Goal: Information Seeking & Learning: Learn about a topic

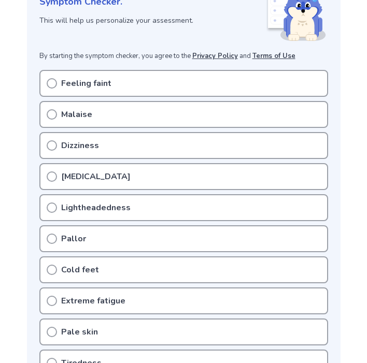
scroll to position [184, 0]
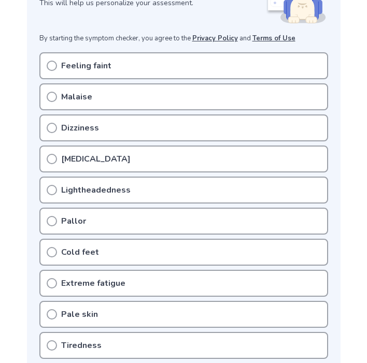
click at [63, 202] on div "Lightheadedness" at bounding box center [183, 190] width 289 height 27
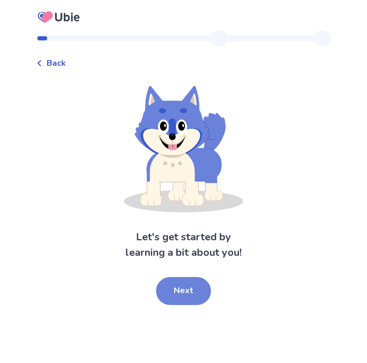
click at [173, 290] on button "Next" at bounding box center [183, 291] width 55 height 28
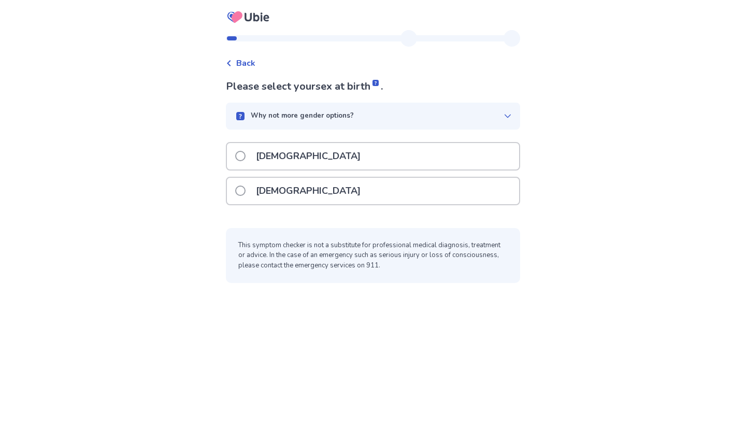
click at [246, 187] on span at bounding box center [240, 190] width 10 height 10
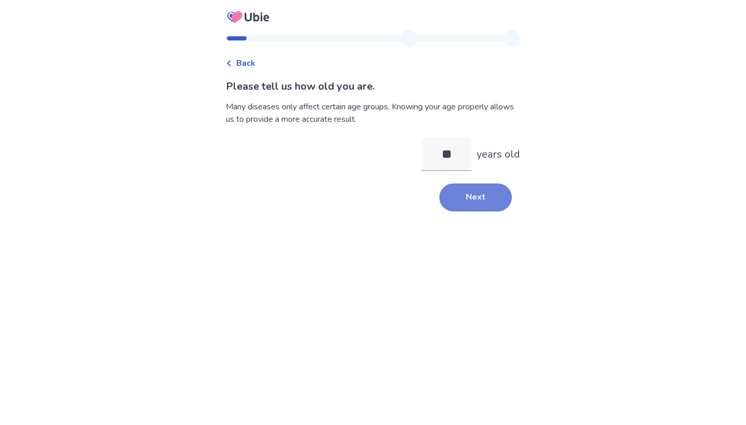
type input "**"
click at [366, 206] on button "Next" at bounding box center [475, 197] width 73 height 28
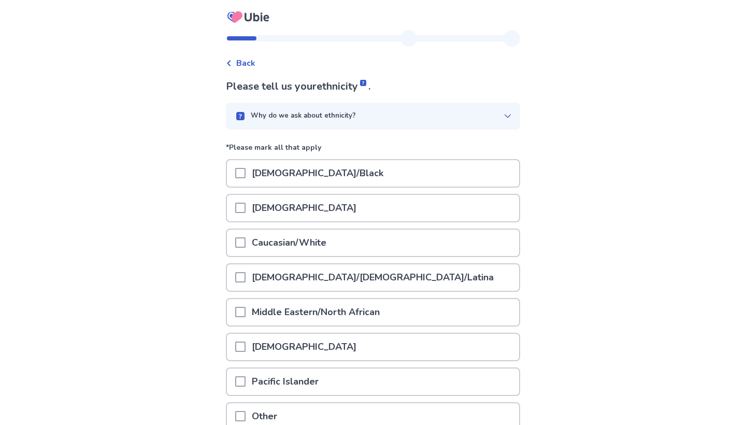
click at [354, 247] on div "Caucasian/White" at bounding box center [373, 243] width 292 height 26
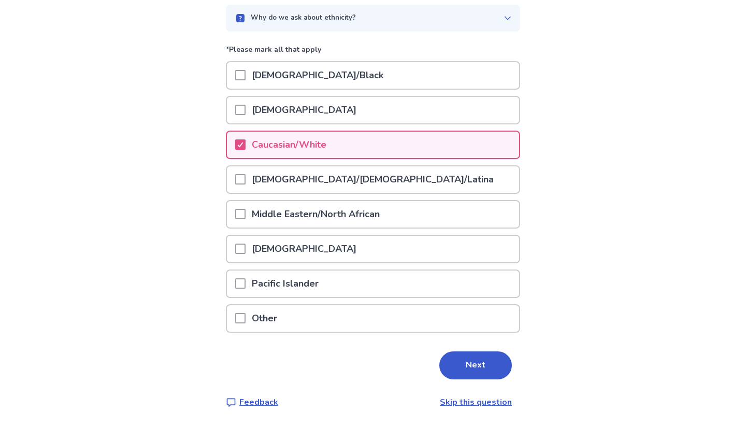
scroll to position [97, 0]
click at [366, 363] on button "Next" at bounding box center [475, 366] width 73 height 28
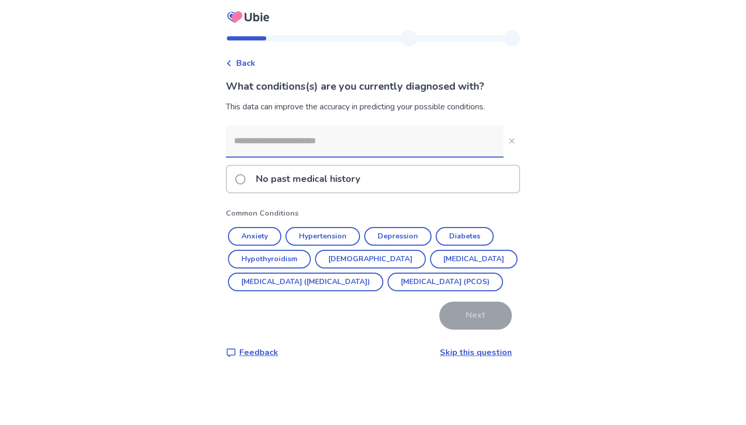
click at [366, 147] on input at bounding box center [365, 140] width 278 height 31
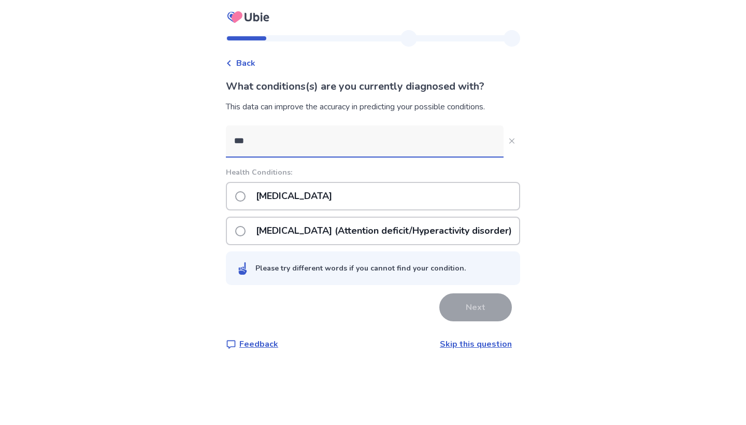
type input "***"
click at [239, 234] on div "ADHD (Attention deficit/Hyperactivity disorder)" at bounding box center [373, 231] width 294 height 28
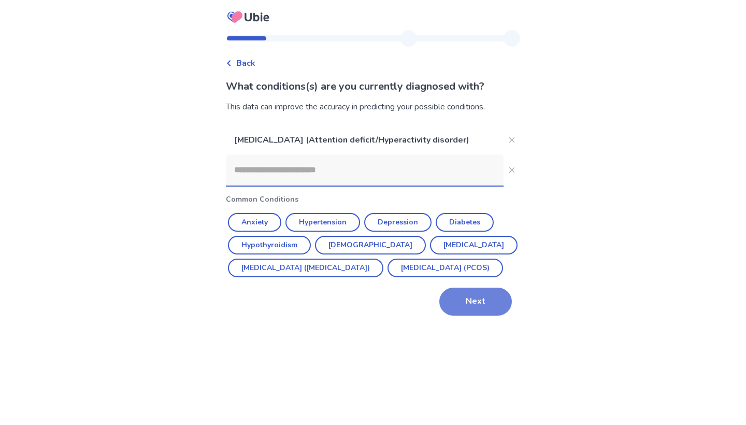
click at [366, 316] on button "Next" at bounding box center [475, 302] width 73 height 28
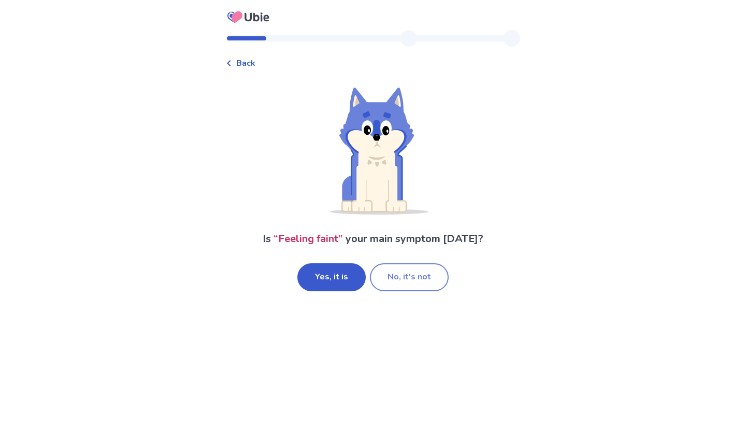
click at [366, 275] on button "No, it's not" at bounding box center [409, 277] width 79 height 28
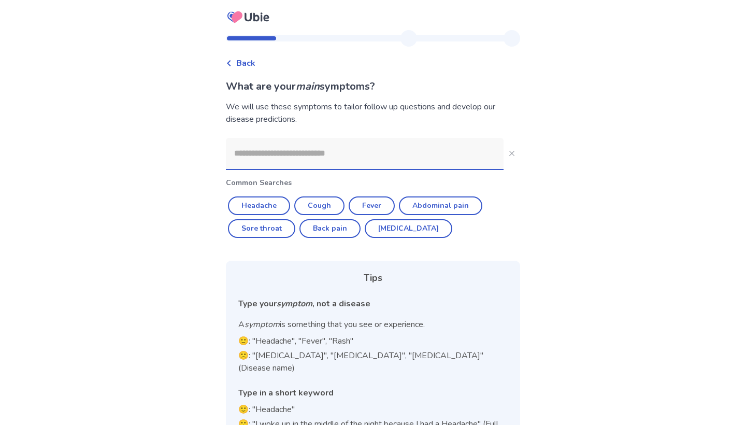
click at [341, 154] on input at bounding box center [365, 153] width 278 height 31
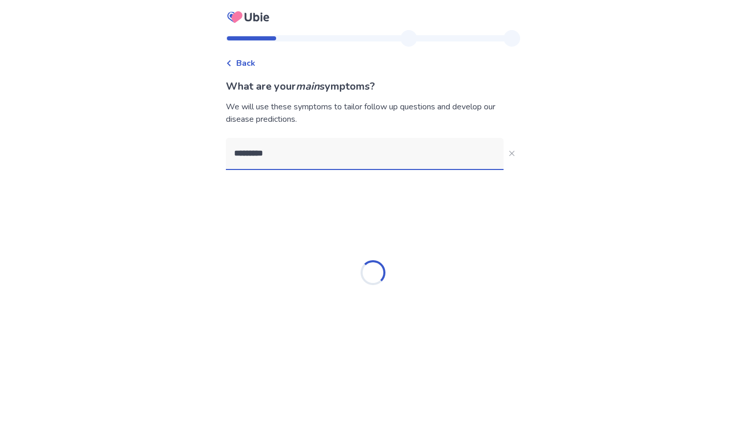
type input "*********"
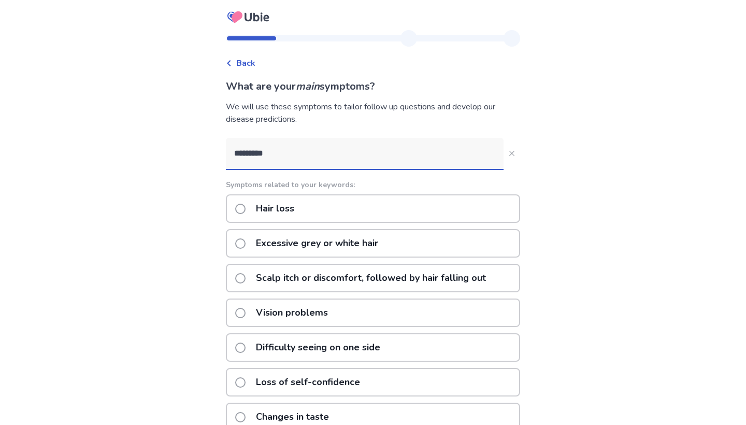
click at [324, 203] on div "Hair loss" at bounding box center [373, 208] width 294 height 28
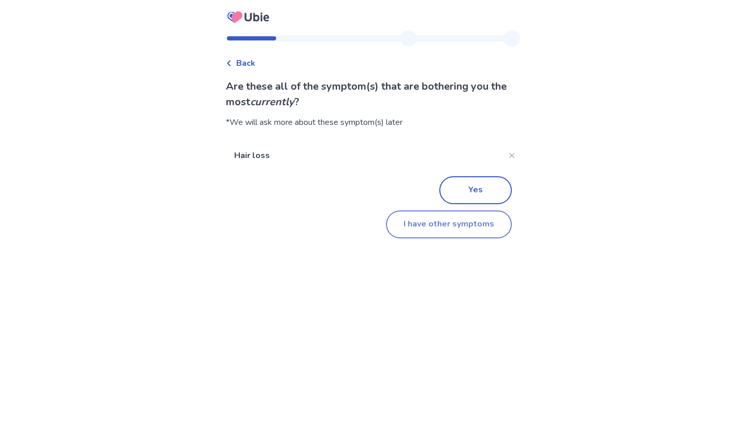
click at [366, 225] on button "I have other symptoms" at bounding box center [449, 224] width 126 height 28
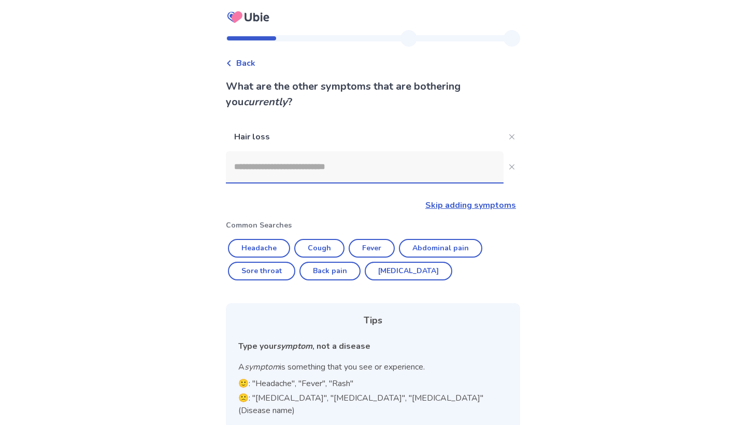
click at [349, 173] on input at bounding box center [365, 166] width 278 height 31
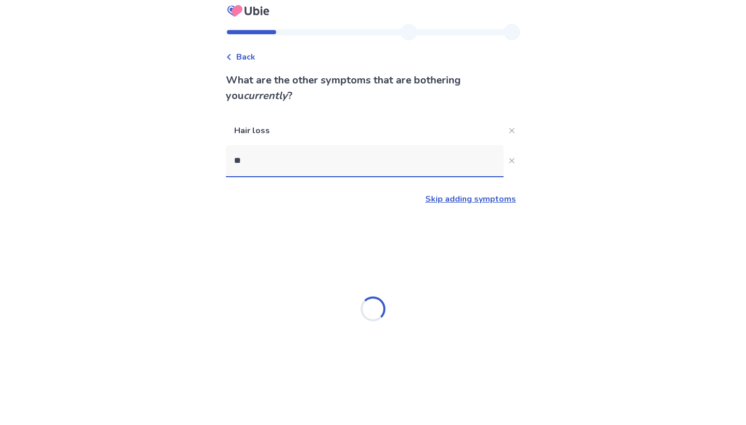
scroll to position [6, 0]
type input "*"
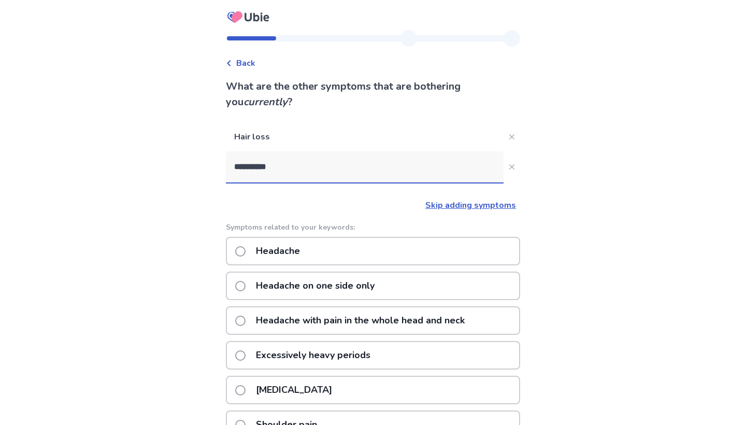
scroll to position [0, 0]
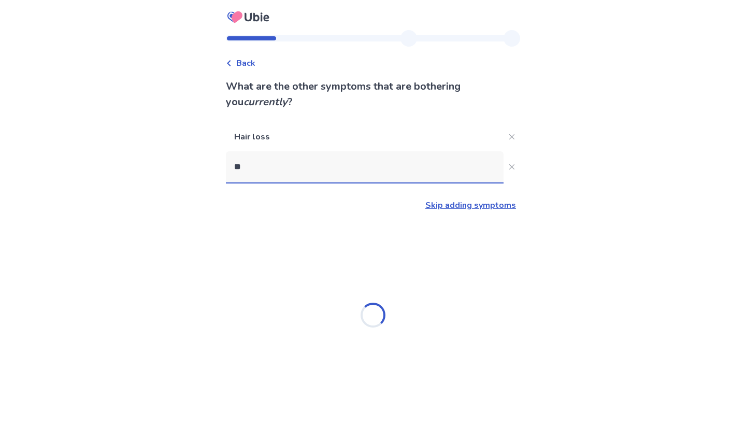
type input "*"
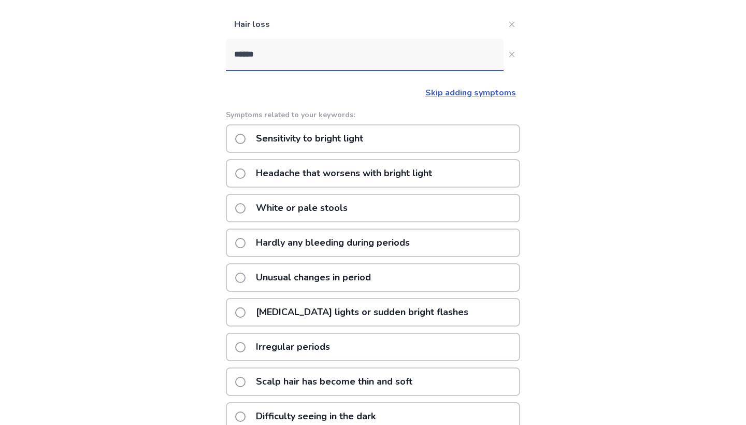
scroll to position [6, 0]
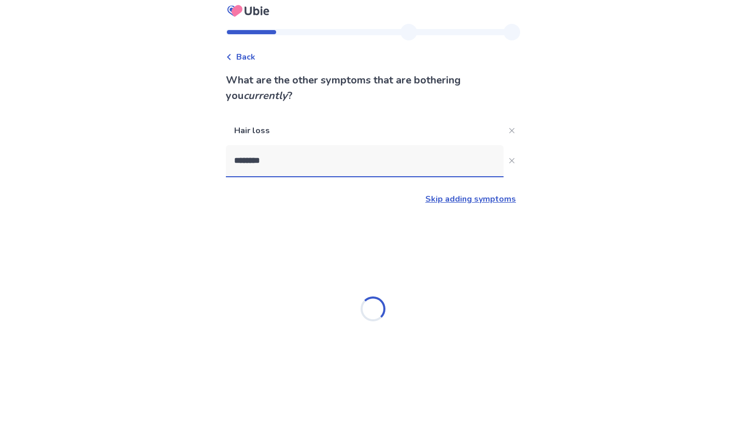
type input "*********"
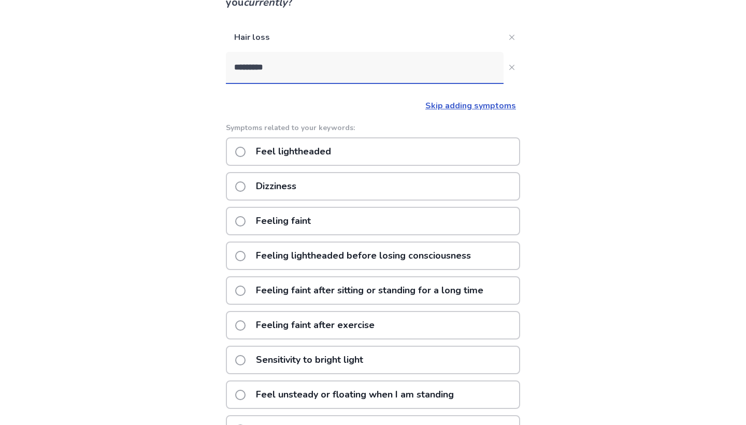
scroll to position [87, 0]
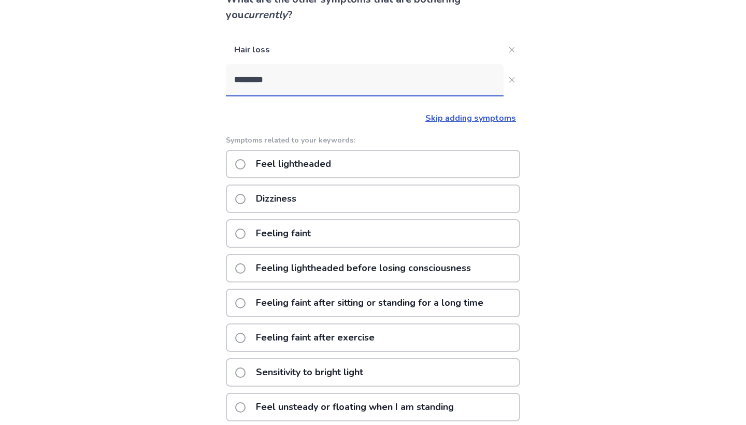
click at [316, 163] on p "Feel lightheaded" at bounding box center [294, 164] width 88 height 26
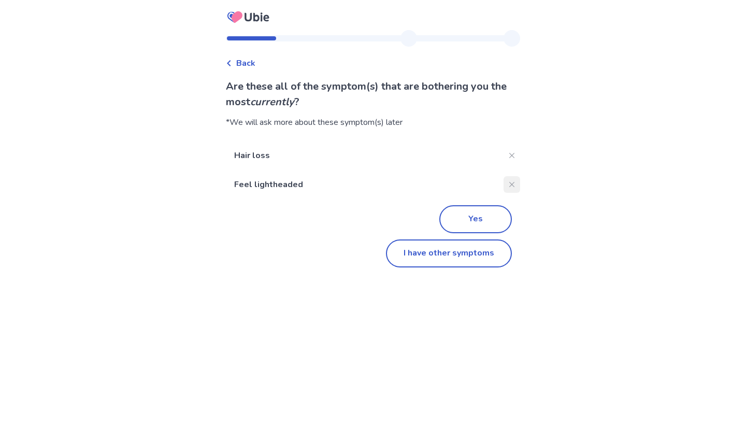
click at [366, 178] on button "Close" at bounding box center [512, 184] width 17 height 17
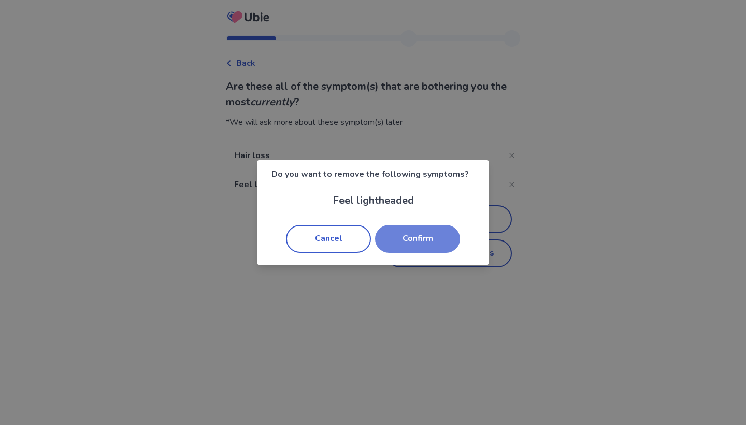
click at [366, 240] on button "Confirm" at bounding box center [417, 239] width 85 height 28
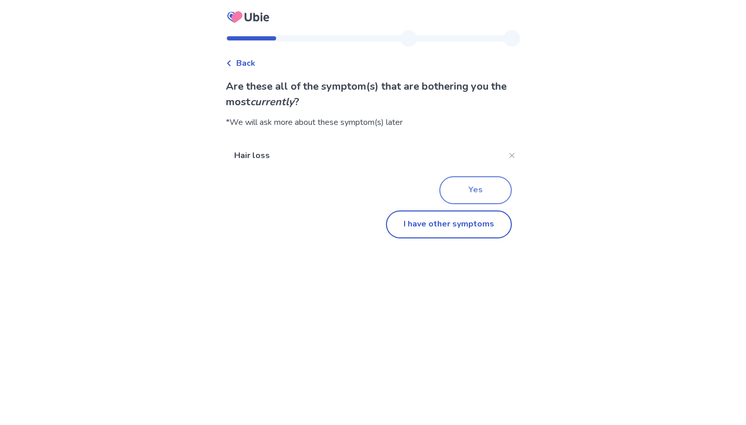
click at [366, 188] on button "Yes" at bounding box center [475, 190] width 73 height 28
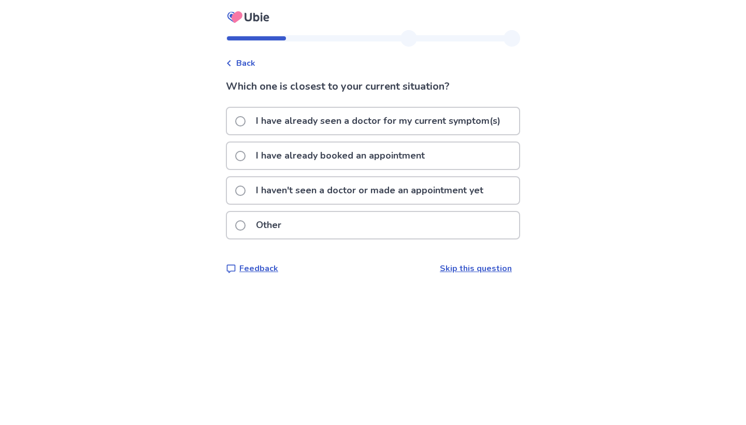
click at [366, 121] on p "I have already seen a doctor for my current symptom(s)" at bounding box center [378, 121] width 257 height 26
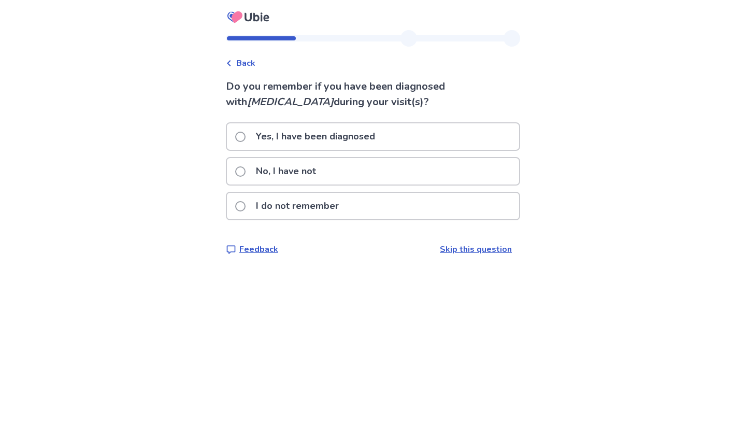
click at [306, 206] on p "I do not remember" at bounding box center [297, 206] width 95 height 26
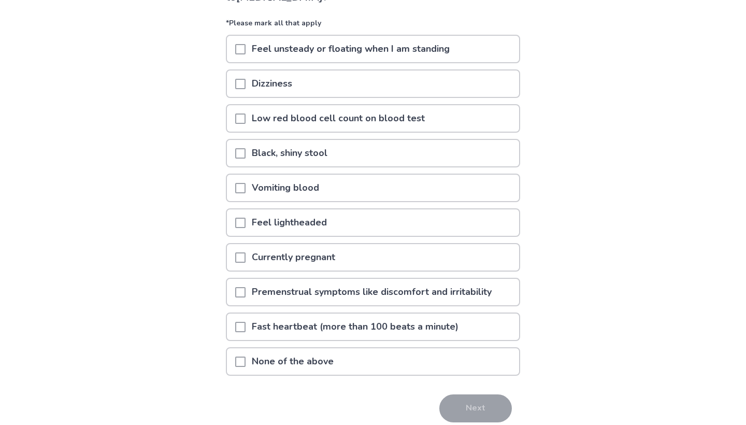
scroll to position [104, 0]
click at [246, 225] on span at bounding box center [240, 224] width 10 height 10
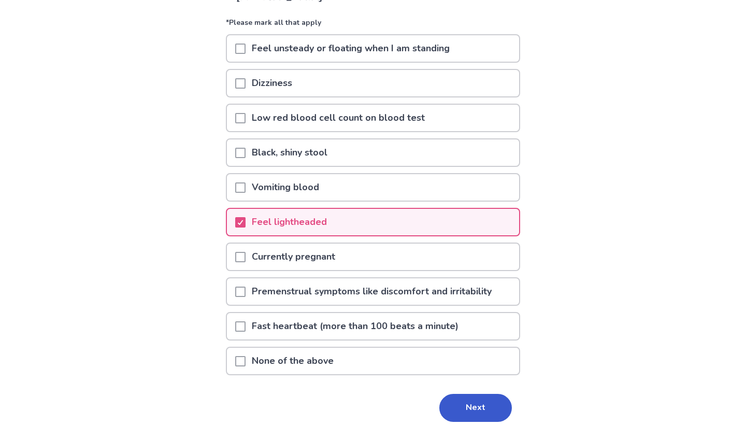
scroll to position [139, 0]
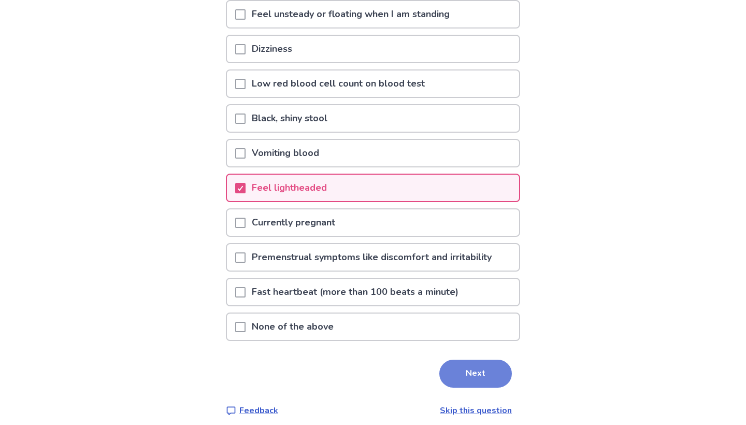
click at [366, 363] on button "Next" at bounding box center [475, 374] width 73 height 28
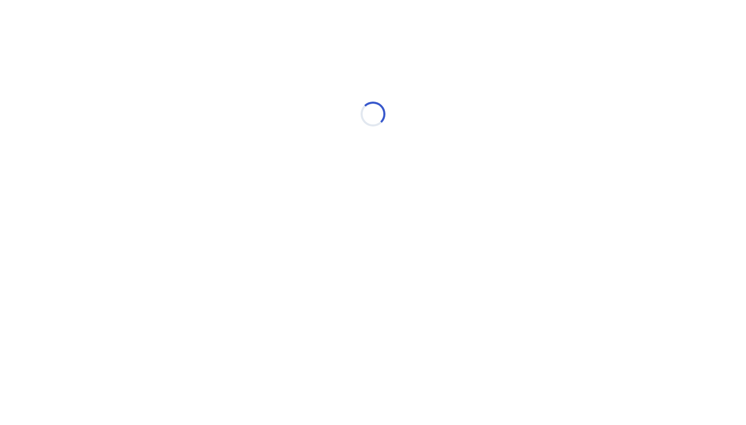
scroll to position [0, 0]
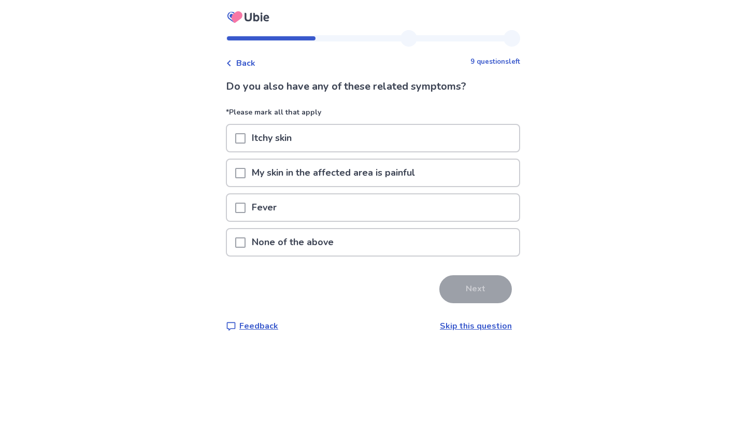
click at [335, 240] on p "None of the above" at bounding box center [293, 242] width 94 height 26
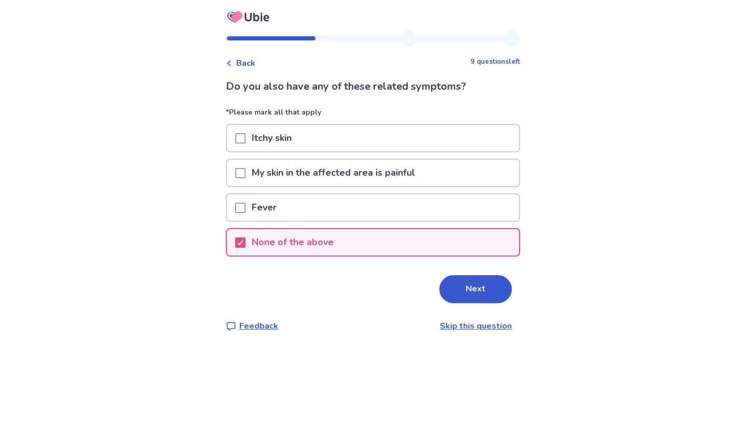
click at [366, 306] on div "Do you also have any of these related symptoms? *Please mark all that apply Itc…" at bounding box center [373, 205] width 294 height 253
click at [366, 286] on button "Next" at bounding box center [475, 289] width 73 height 28
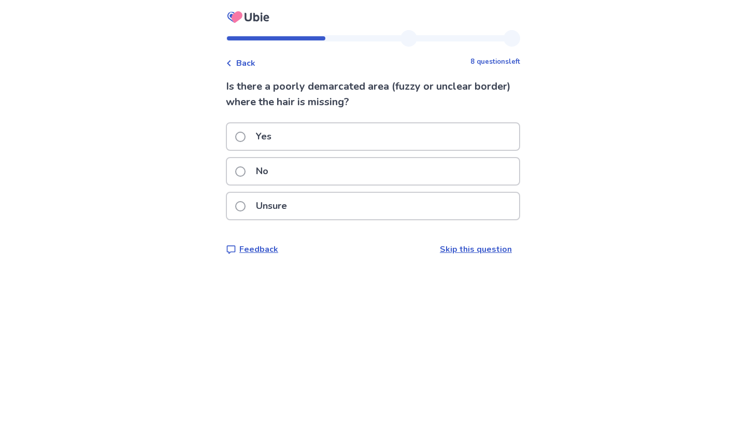
click at [285, 169] on div "No" at bounding box center [373, 171] width 292 height 26
click at [246, 201] on span at bounding box center [240, 206] width 10 height 10
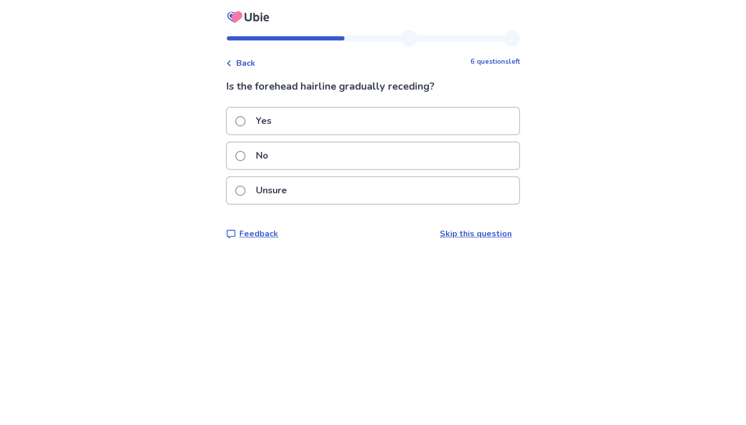
click at [277, 180] on p "Unsure" at bounding box center [272, 190] width 44 height 26
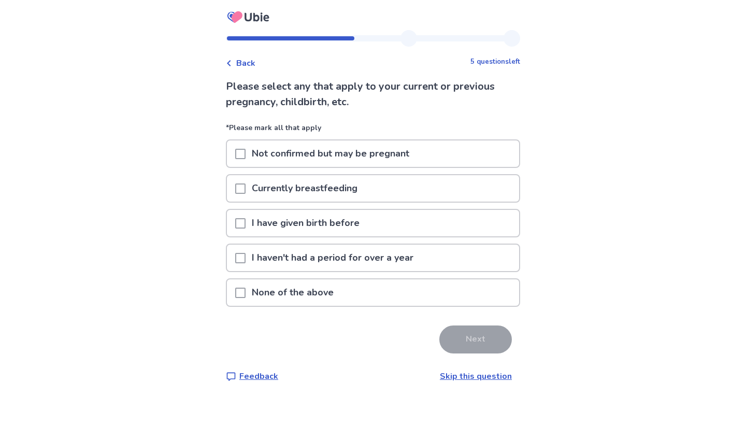
click at [246, 295] on span at bounding box center [240, 293] width 10 height 10
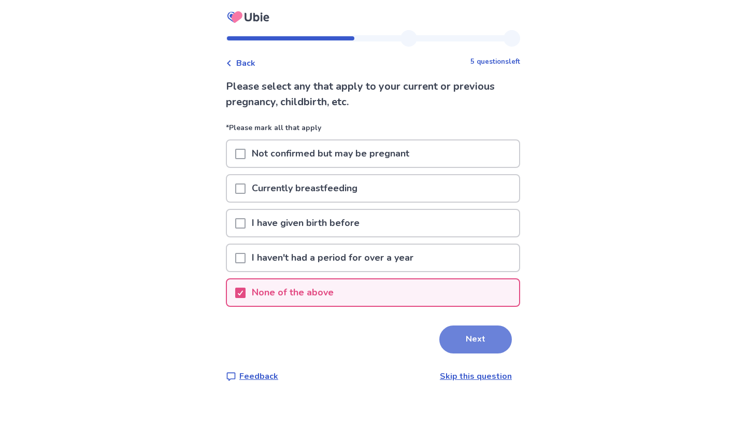
click at [366, 336] on button "Next" at bounding box center [475, 339] width 73 height 28
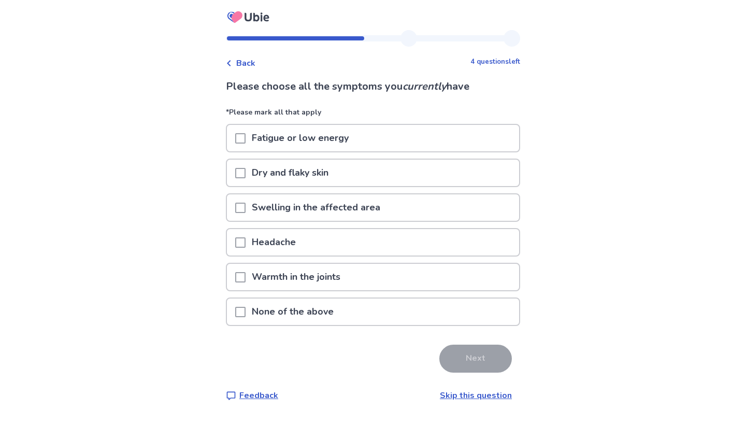
click at [309, 141] on p "Fatigue or low energy" at bounding box center [300, 138] width 109 height 26
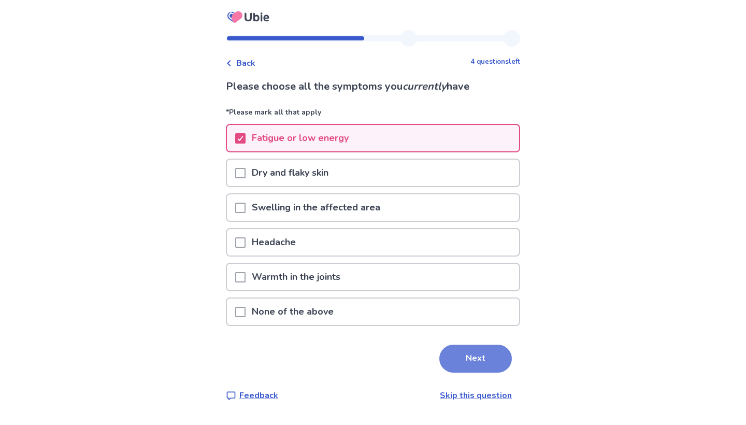
click at [366, 362] on button "Next" at bounding box center [475, 359] width 73 height 28
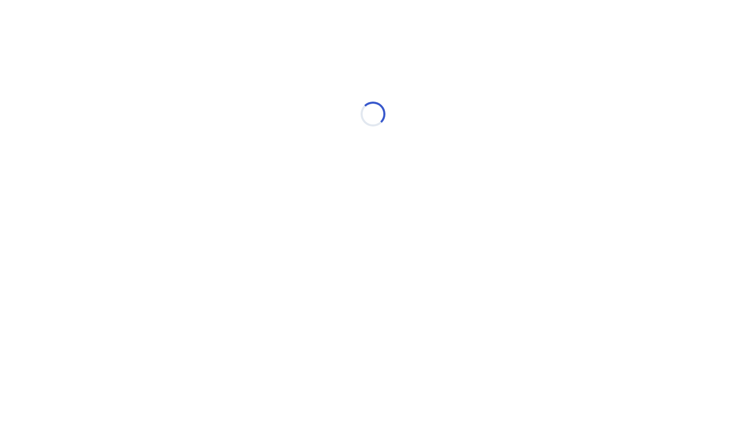
select select "*"
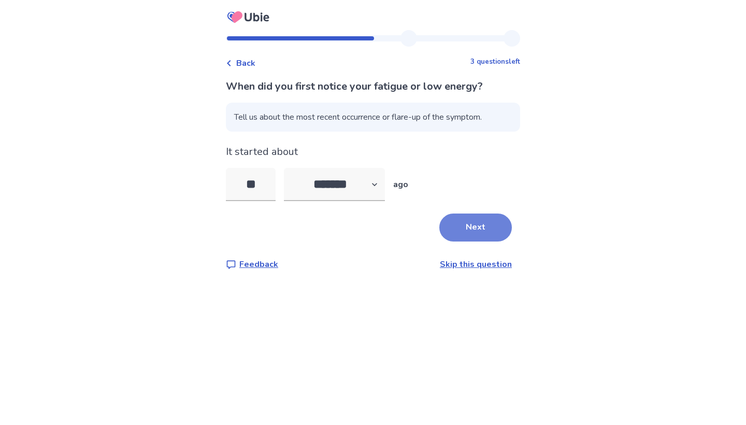
type input "**"
click at [366, 233] on button "Next" at bounding box center [475, 227] width 73 height 28
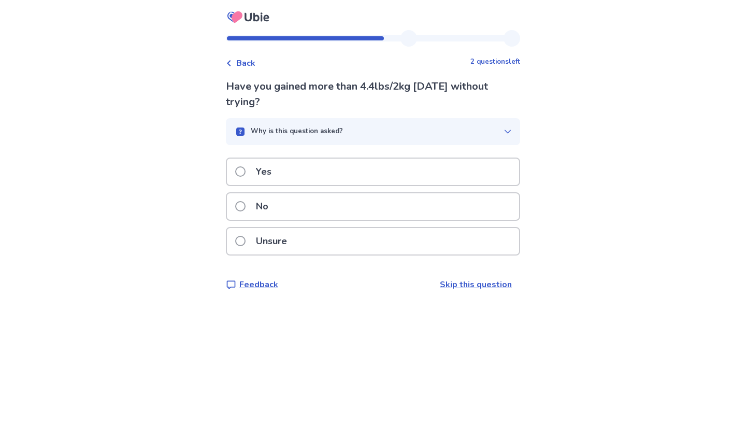
click at [275, 208] on p "No" at bounding box center [262, 206] width 25 height 26
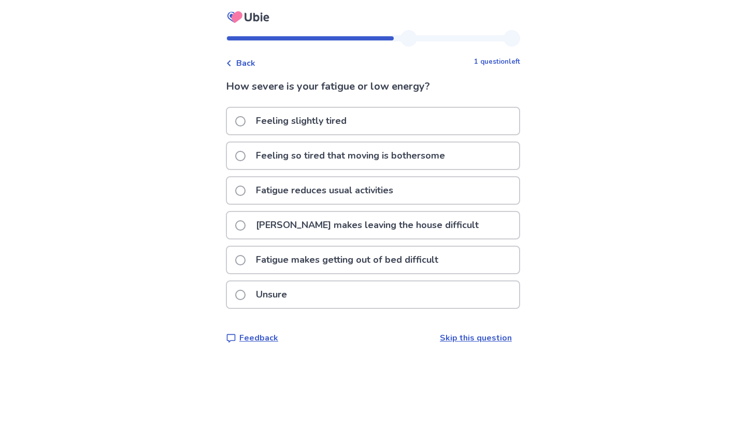
click at [321, 123] on p "Feeling slightly tired" at bounding box center [301, 121] width 103 height 26
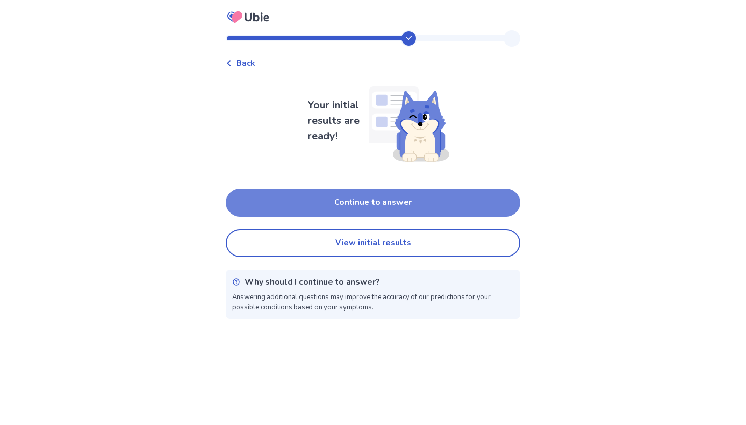
click at [361, 206] on button "Continue to answer" at bounding box center [373, 203] width 294 height 28
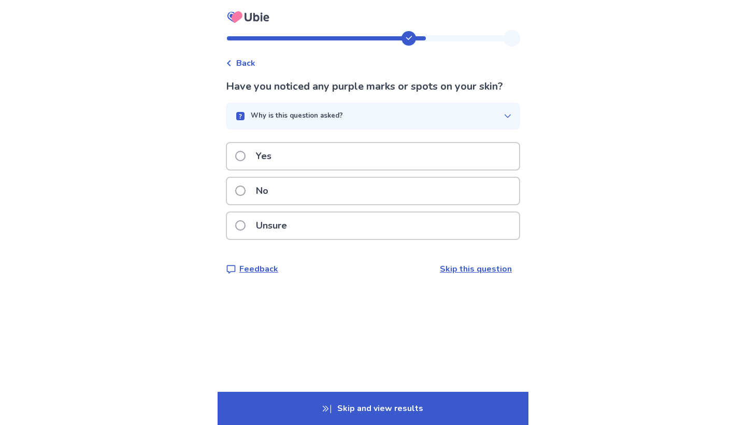
click at [361, 206] on div "No" at bounding box center [373, 194] width 294 height 35
click at [289, 186] on div "No" at bounding box center [373, 191] width 292 height 26
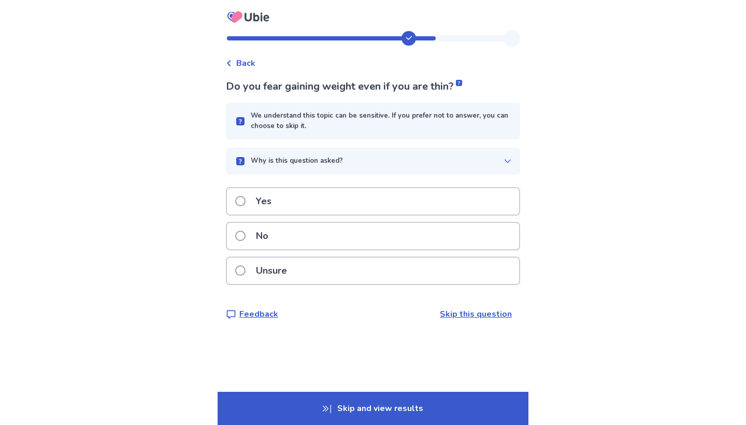
click at [305, 206] on div "Yes" at bounding box center [373, 201] width 292 height 26
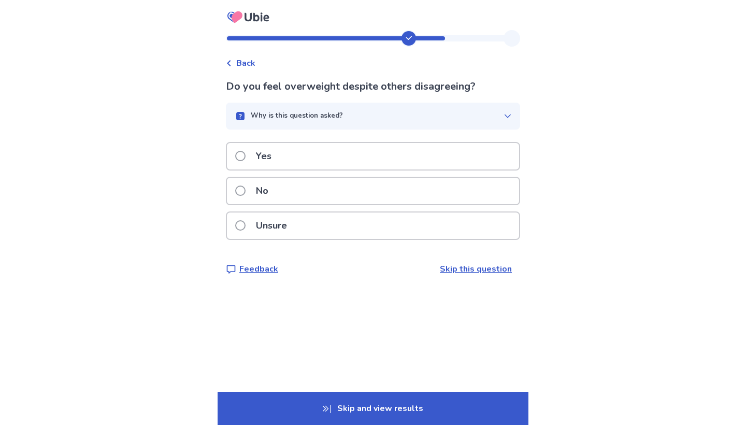
click at [358, 159] on div "Yes" at bounding box center [373, 156] width 292 height 26
click at [319, 191] on div "No" at bounding box center [373, 191] width 292 height 26
click at [246, 157] on span at bounding box center [240, 156] width 10 height 10
click at [318, 206] on div "No" at bounding box center [373, 194] width 294 height 35
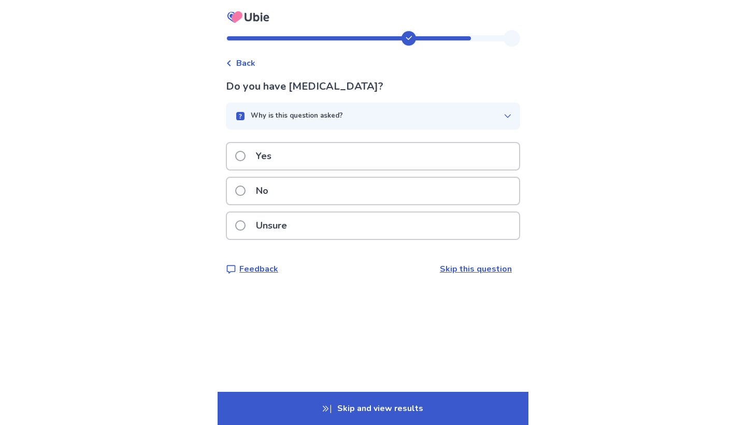
click at [243, 188] on span at bounding box center [240, 190] width 10 height 10
click at [310, 218] on div "Unsure" at bounding box center [373, 225] width 292 height 26
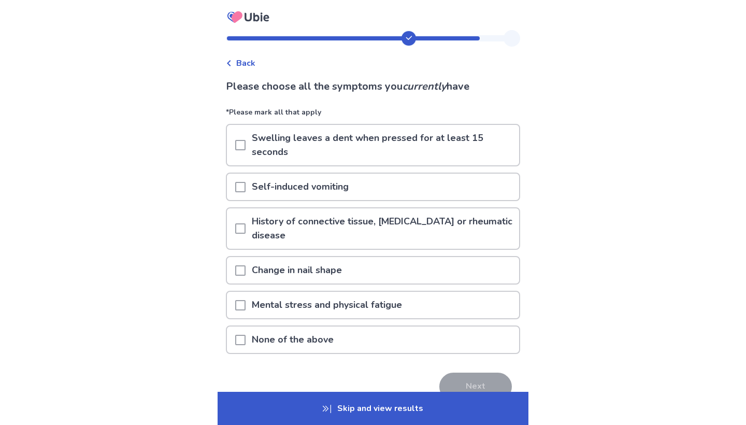
click at [349, 307] on p "Mental stress and physical fatigue" at bounding box center [327, 305] width 163 height 26
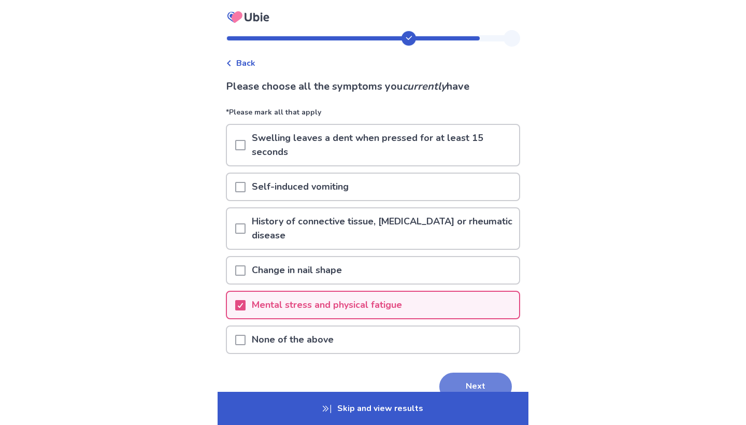
click at [366, 363] on button "Next" at bounding box center [475, 387] width 73 height 28
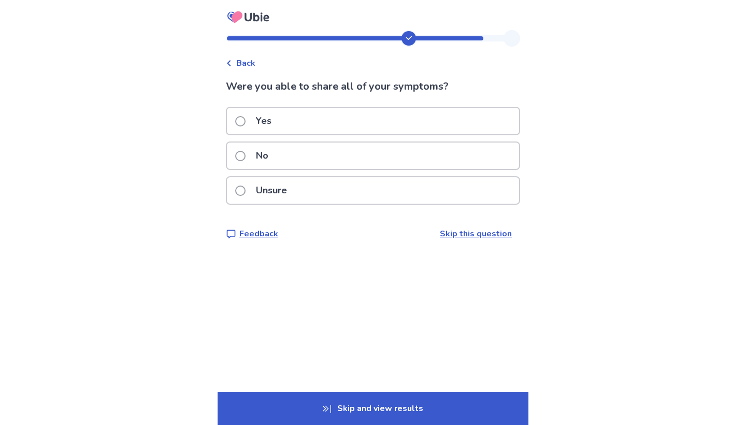
click at [285, 118] on div "Yes" at bounding box center [373, 121] width 292 height 26
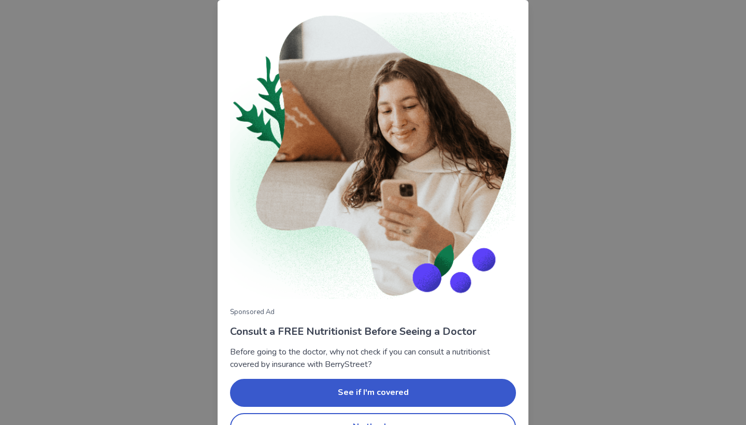
scroll to position [28, 0]
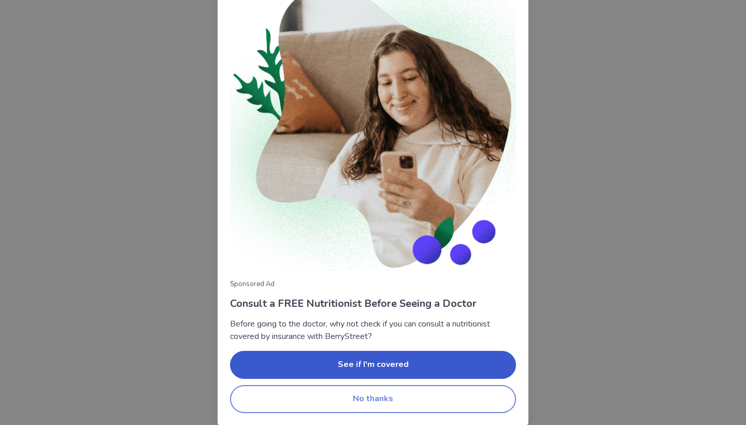
click at [366, 363] on button "No thanks" at bounding box center [373, 399] width 286 height 28
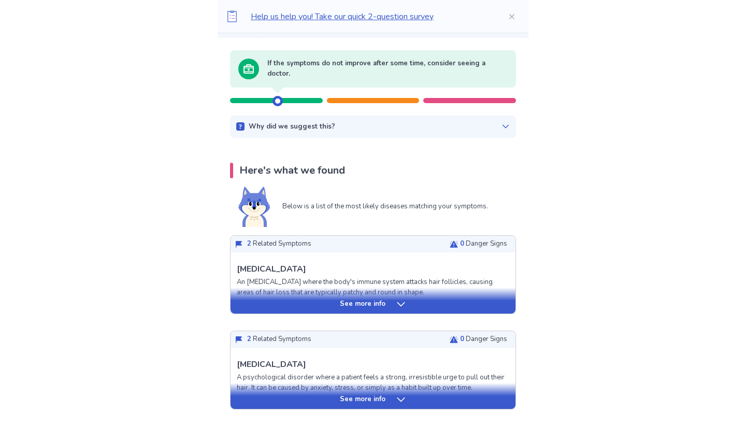
scroll to position [94, 0]
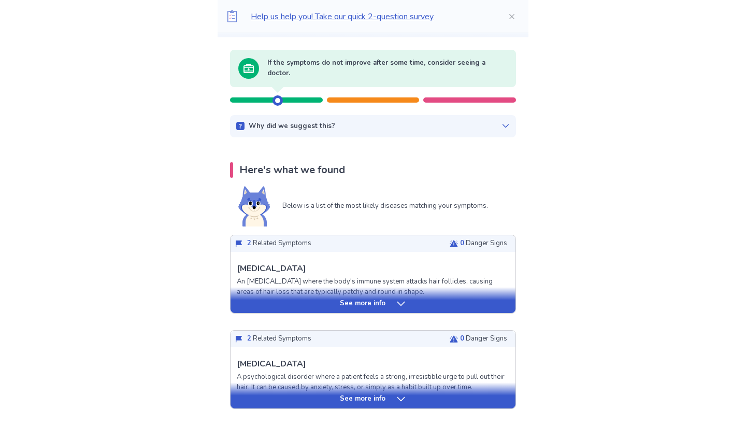
click at [366, 306] on icon at bounding box center [401, 303] width 10 height 10
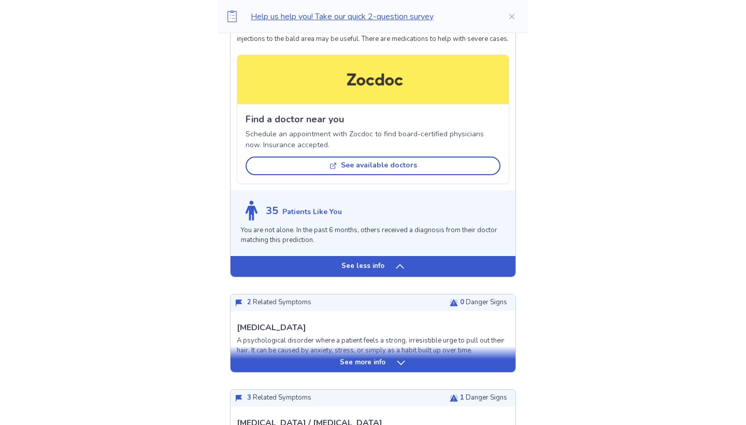
scroll to position [585, 0]
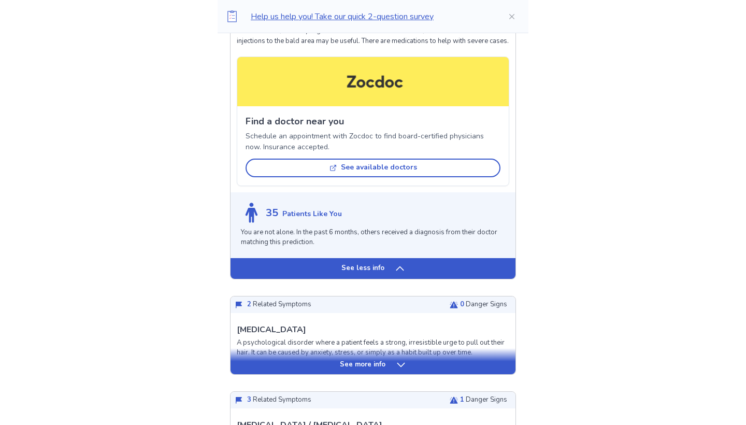
click at [366, 274] on p "See less info" at bounding box center [362, 268] width 43 height 10
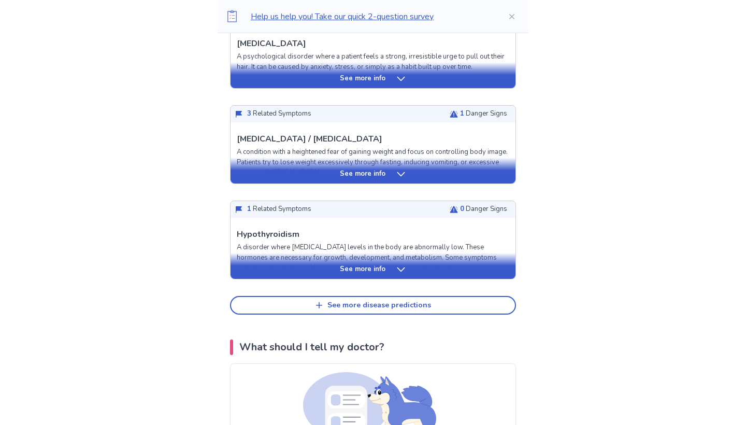
scroll to position [415, 0]
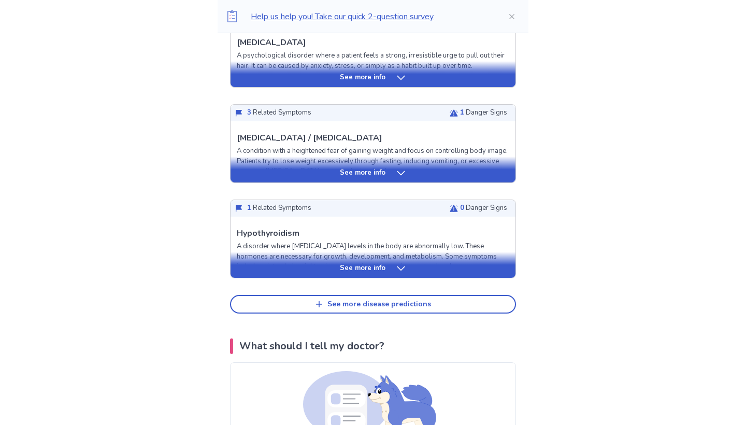
click at [366, 272] on p "See more info" at bounding box center [363, 268] width 46 height 10
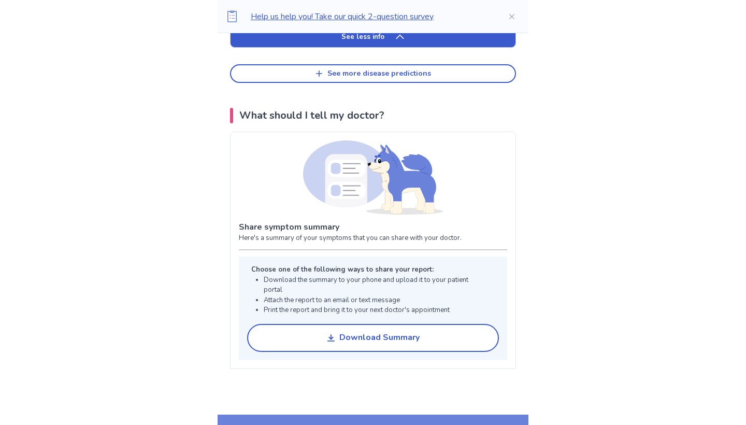
scroll to position [1223, 0]
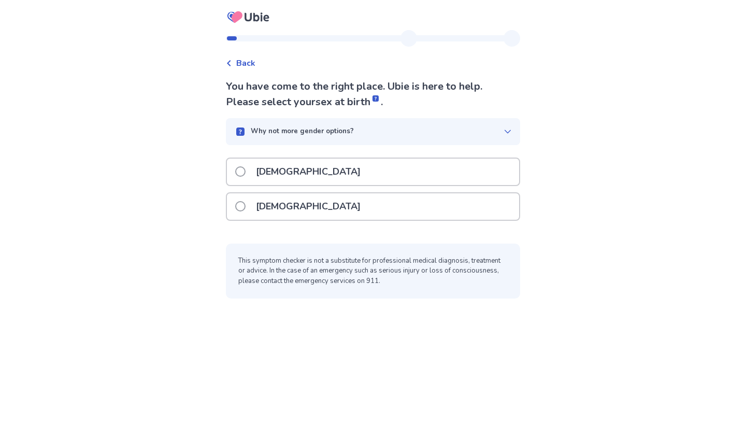
click at [268, 212] on p "[DEMOGRAPHIC_DATA]" at bounding box center [308, 206] width 117 height 26
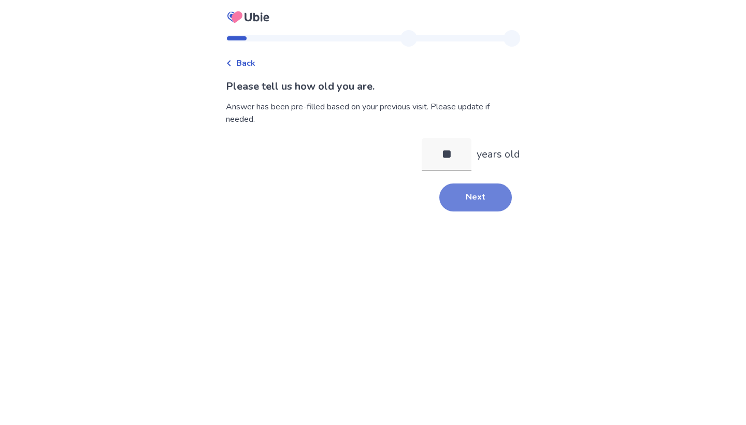
click at [474, 207] on button "Next" at bounding box center [475, 197] width 73 height 28
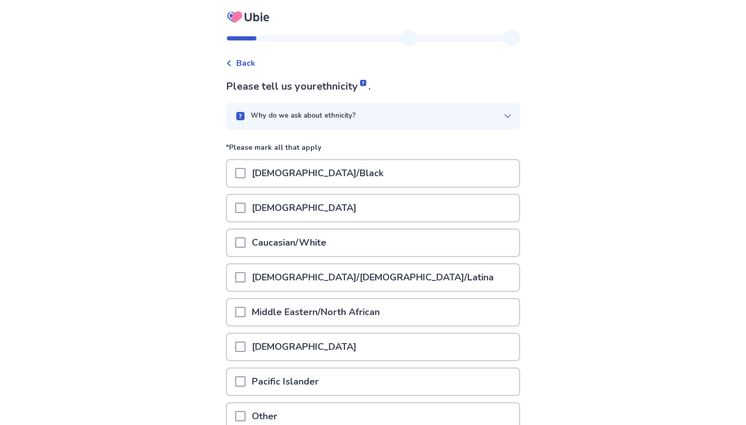
click at [324, 251] on p "Caucasian/White" at bounding box center [289, 243] width 87 height 26
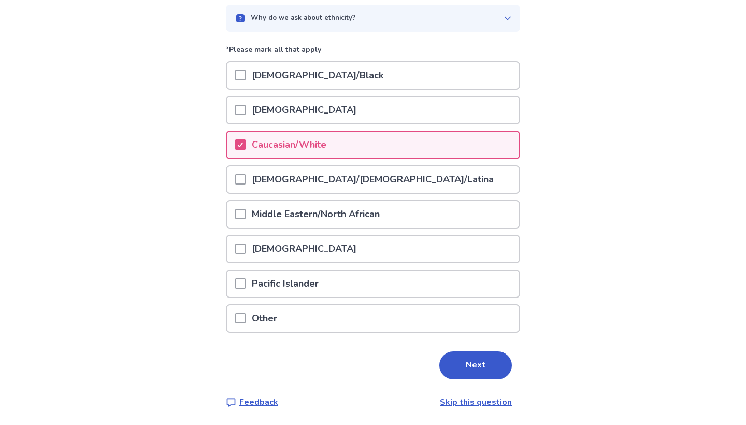
scroll to position [97, 0]
click at [485, 379] on button "Next" at bounding box center [475, 366] width 73 height 28
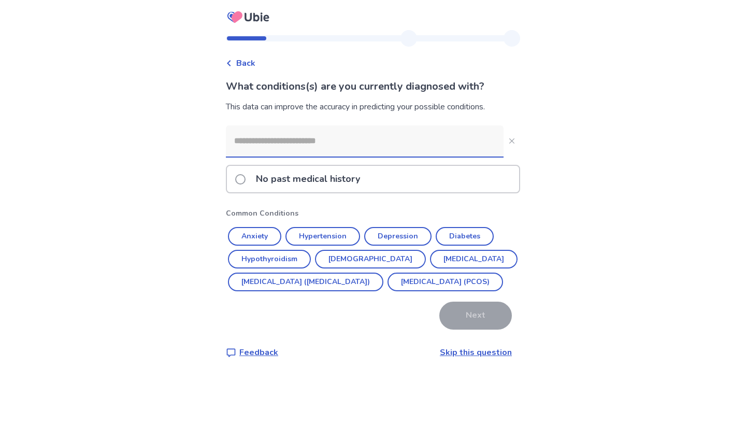
click at [369, 154] on input at bounding box center [365, 140] width 278 height 31
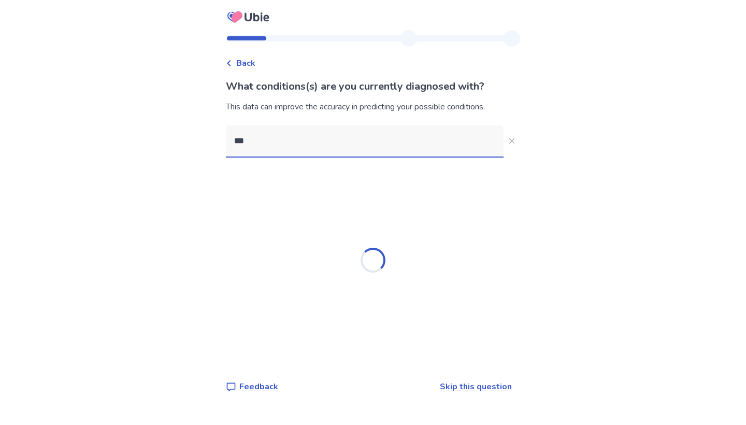
type input "****"
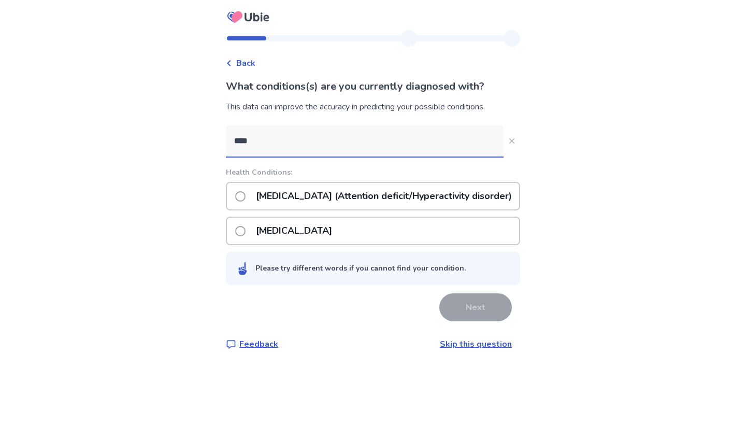
click at [349, 208] on p "ADHD (Attention deficit/Hyperactivity disorder)" at bounding box center [384, 196] width 268 height 26
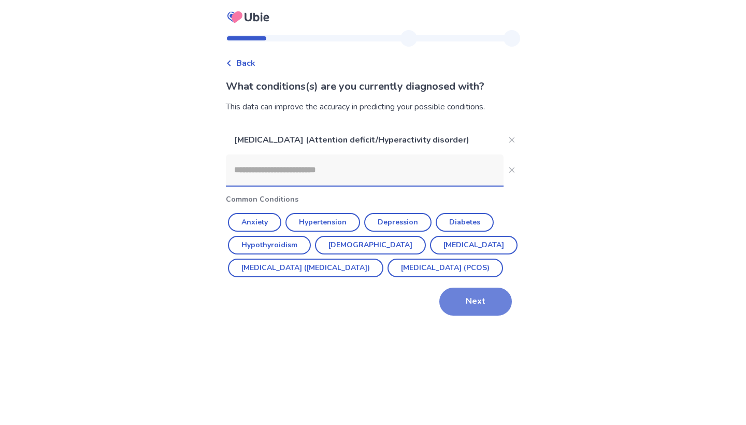
click at [449, 316] on button "Next" at bounding box center [475, 302] width 73 height 28
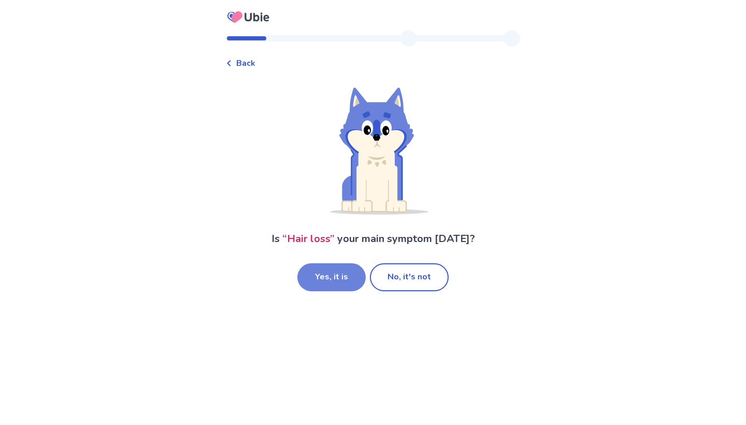
click at [330, 273] on button "Yes, it is" at bounding box center [331, 277] width 68 height 28
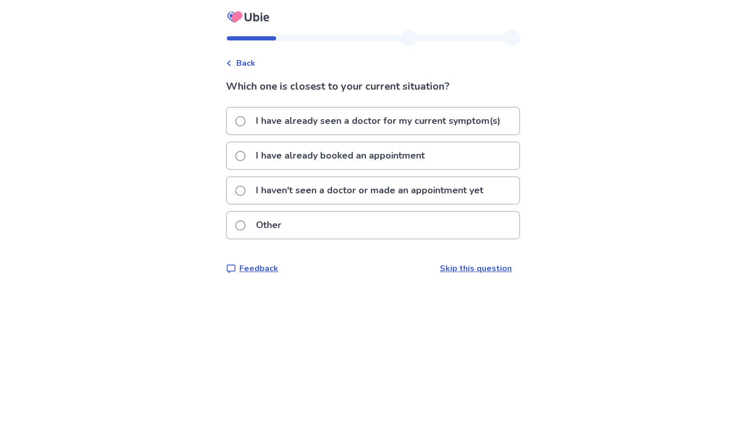
click at [282, 125] on p "I have already seen a doctor for my current symptom(s)" at bounding box center [378, 121] width 257 height 26
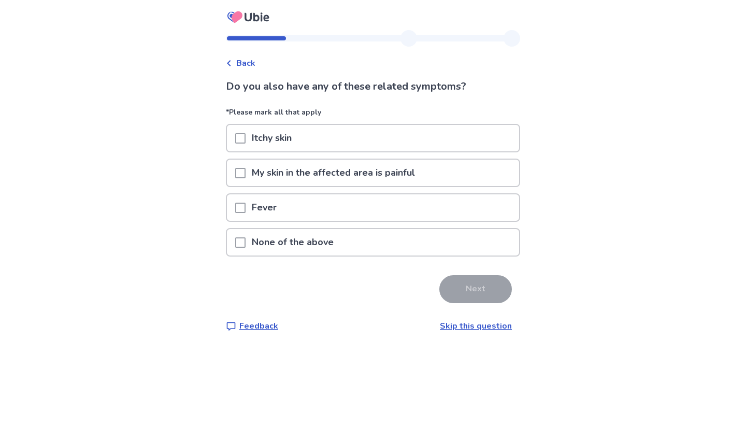
click at [353, 238] on div "None of the above" at bounding box center [373, 242] width 292 height 26
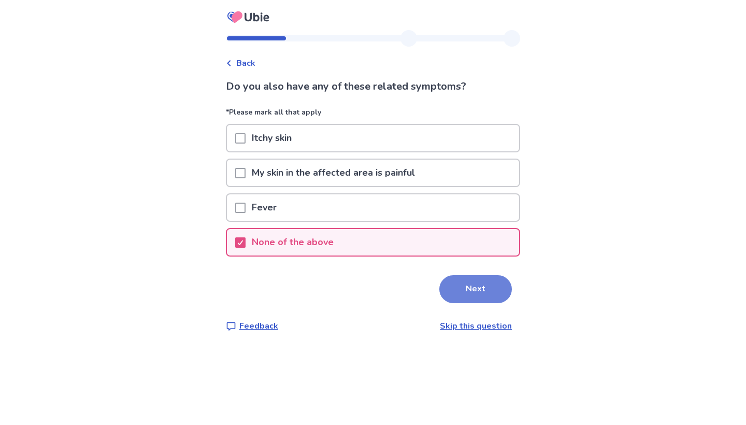
click at [439, 291] on button "Next" at bounding box center [475, 289] width 73 height 28
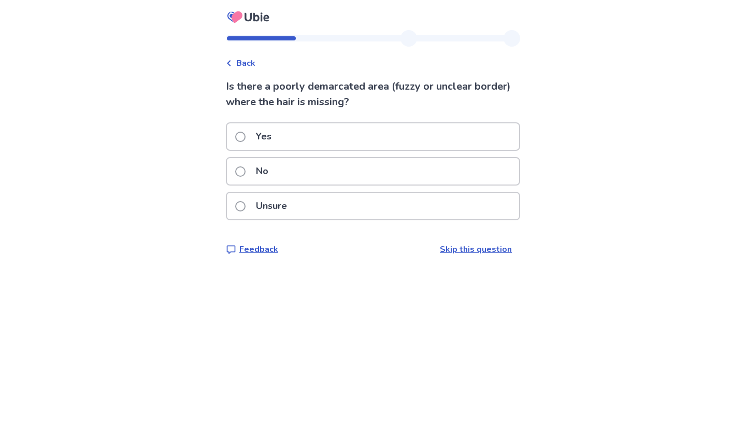
click at [320, 173] on div "No" at bounding box center [373, 171] width 292 height 26
click at [334, 162] on div "No" at bounding box center [373, 171] width 292 height 26
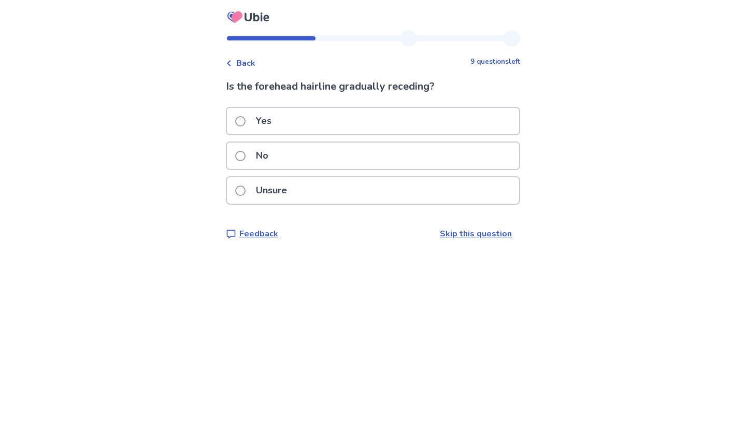
click at [333, 151] on div "No" at bounding box center [373, 155] width 292 height 26
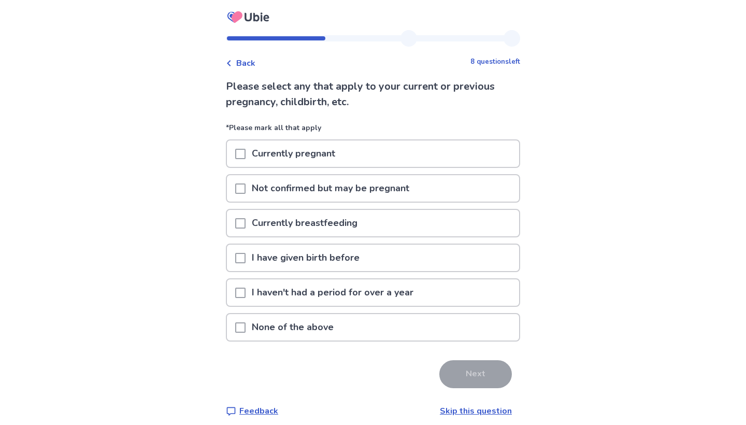
click at [352, 322] on div "None of the above" at bounding box center [373, 327] width 292 height 26
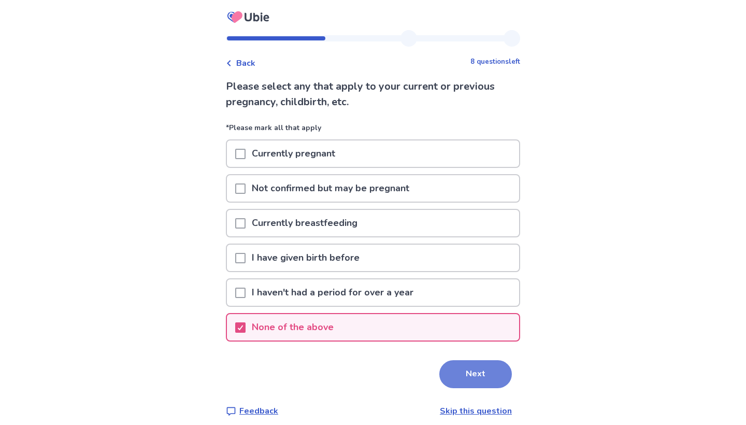
click at [446, 375] on button "Next" at bounding box center [475, 374] width 73 height 28
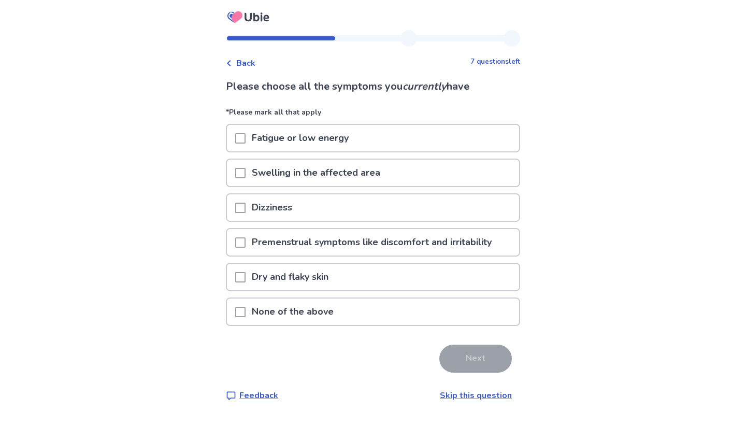
click at [363, 150] on div "Fatigue or low energy" at bounding box center [373, 138] width 292 height 26
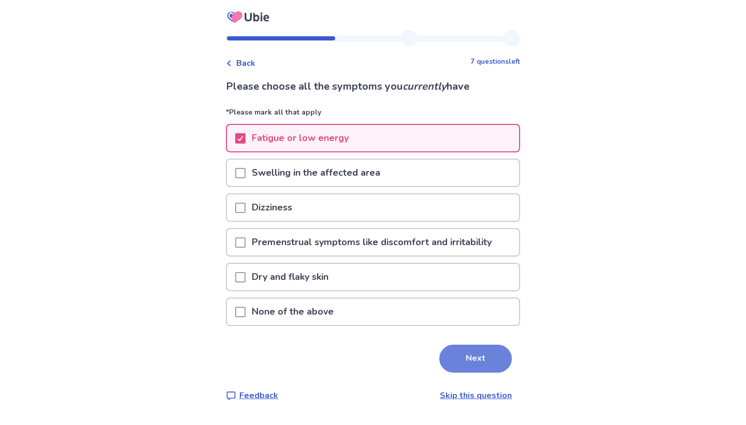
click at [453, 354] on button "Next" at bounding box center [475, 359] width 73 height 28
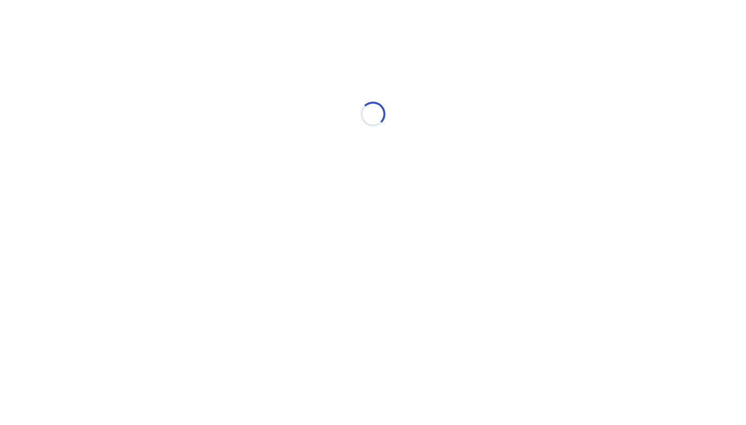
select select "*"
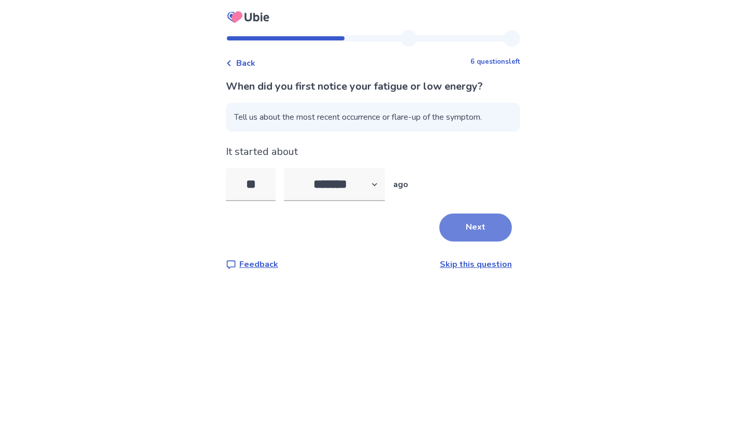
type input "**"
click at [487, 224] on button "Next" at bounding box center [475, 227] width 73 height 28
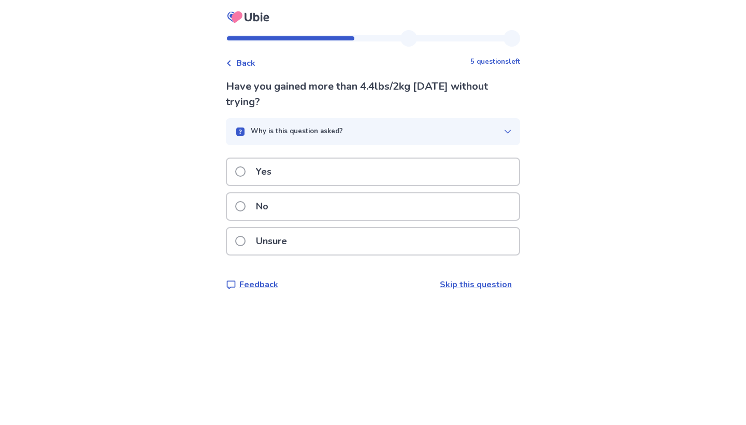
click at [302, 207] on div "No" at bounding box center [373, 206] width 292 height 26
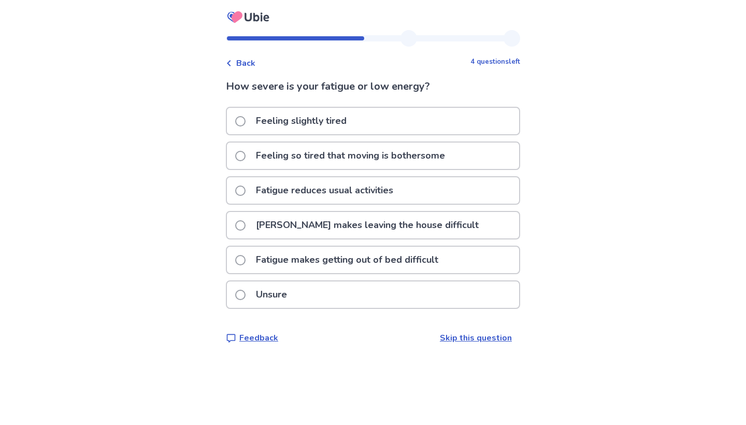
click at [333, 115] on p "Feeling slightly tired" at bounding box center [301, 121] width 103 height 26
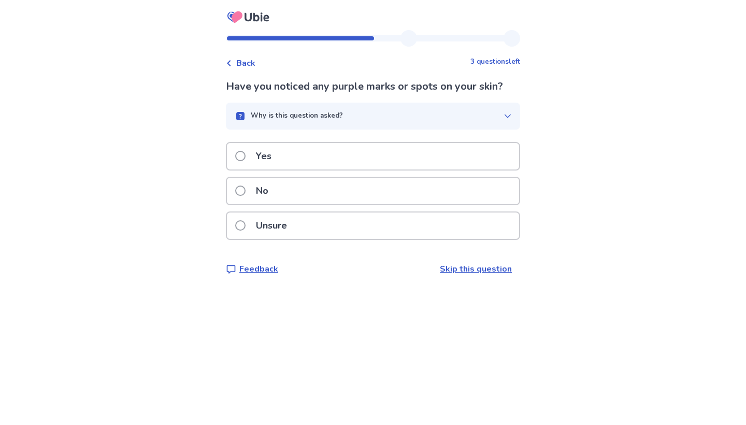
click at [302, 183] on div "No" at bounding box center [373, 191] width 292 height 26
click at [356, 204] on div "No" at bounding box center [373, 191] width 292 height 26
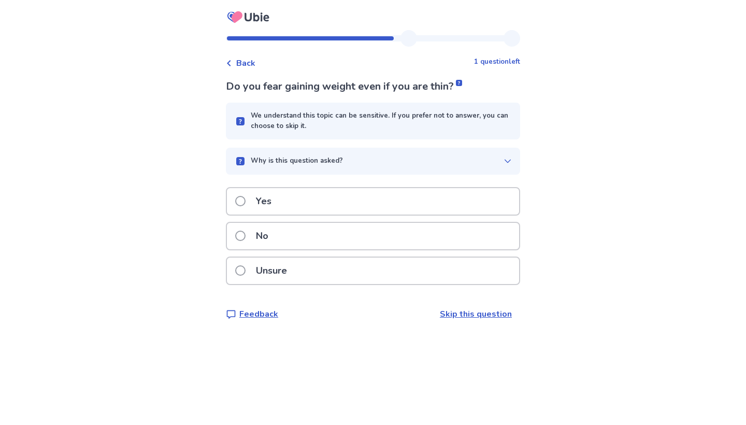
click at [338, 201] on div "Yes" at bounding box center [373, 201] width 292 height 26
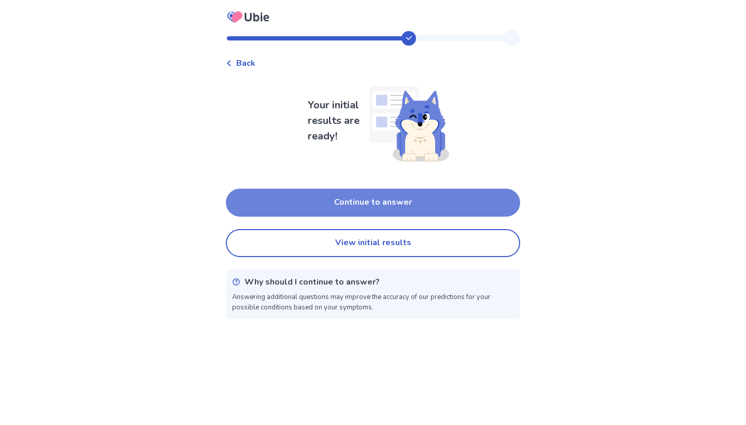
click at [390, 204] on button "Continue to answer" at bounding box center [373, 203] width 294 height 28
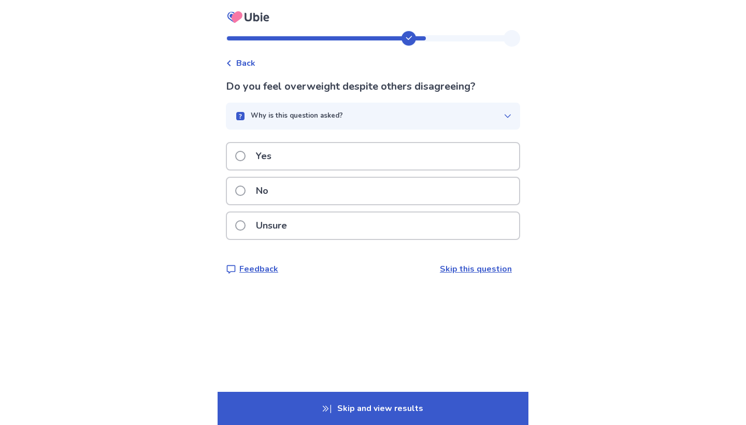
click at [342, 153] on div "Yes" at bounding box center [373, 156] width 292 height 26
click at [381, 187] on div "No" at bounding box center [373, 191] width 292 height 26
click at [382, 178] on div "No" at bounding box center [373, 191] width 292 height 26
click at [374, 153] on div "Yes" at bounding box center [373, 156] width 292 height 26
click at [382, 189] on div "No" at bounding box center [373, 191] width 292 height 26
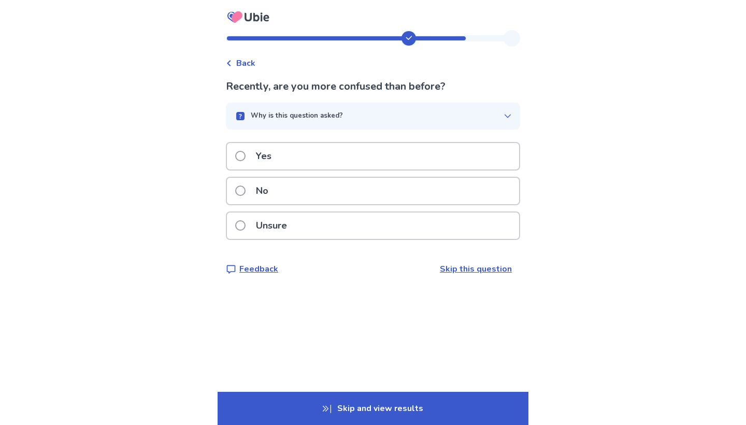
click at [336, 212] on div "Unsure" at bounding box center [373, 225] width 292 height 26
click at [328, 203] on div "No" at bounding box center [373, 191] width 292 height 26
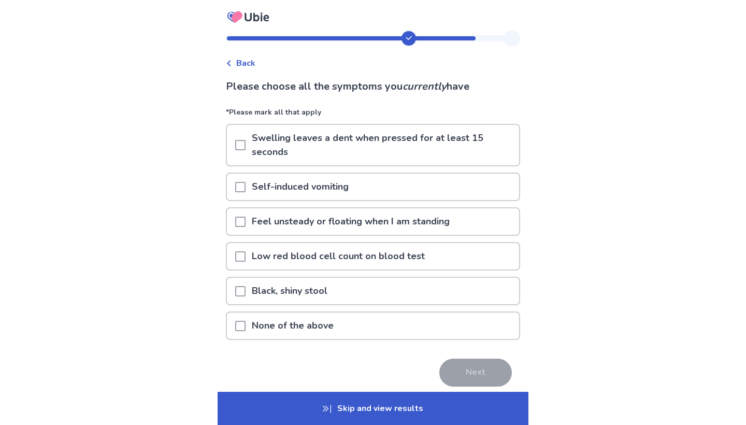
click at [323, 329] on p "None of the above" at bounding box center [293, 325] width 94 height 26
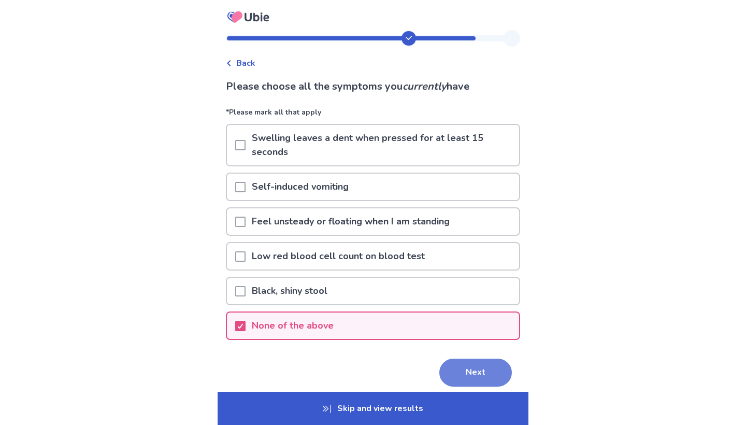
click at [464, 379] on button "Next" at bounding box center [475, 373] width 73 height 28
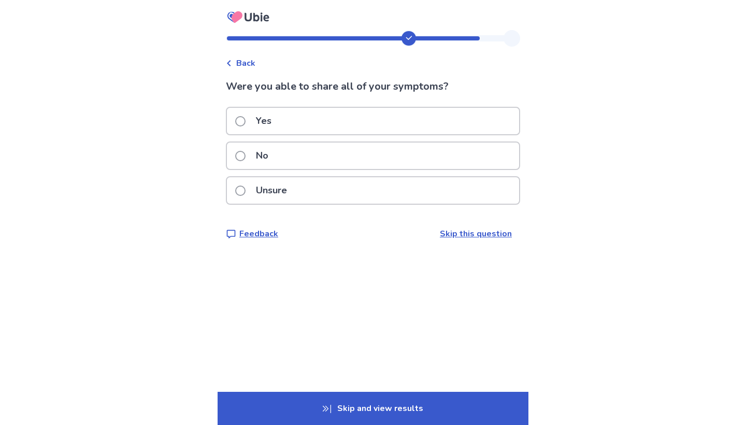
drag, startPoint x: 326, startPoint y: 152, endPoint x: 323, endPoint y: 111, distance: 41.1
click at [323, 111] on div "Yes No Unsure" at bounding box center [373, 159] width 294 height 104
click at [315, 119] on div "Yes" at bounding box center [373, 121] width 292 height 26
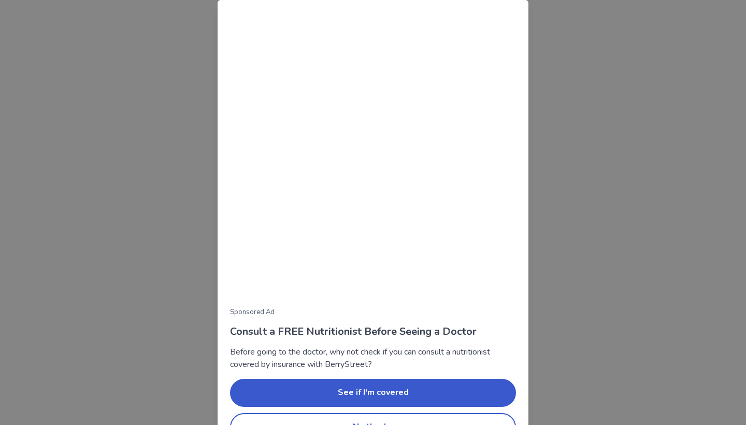
scroll to position [28, 0]
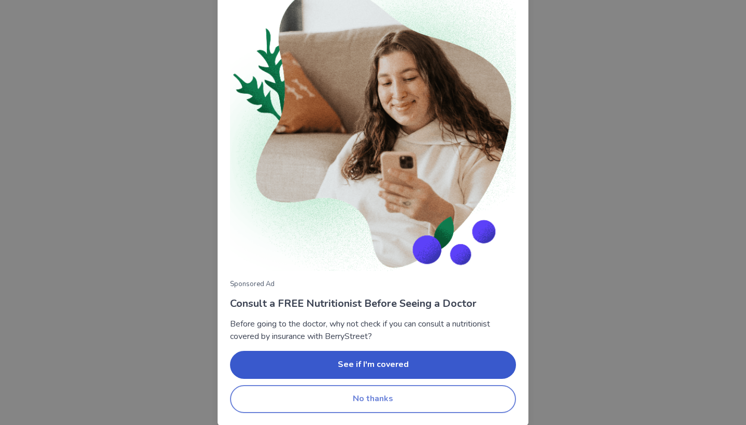
click at [375, 401] on button "No thanks" at bounding box center [373, 399] width 286 height 28
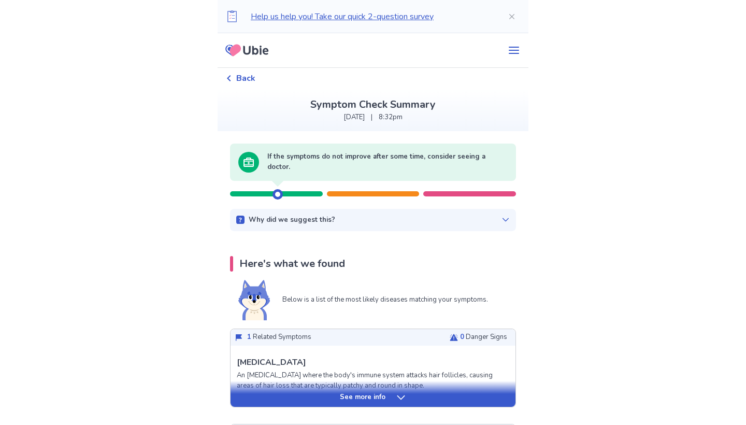
click at [281, 195] on div at bounding box center [278, 194] width 10 height 10
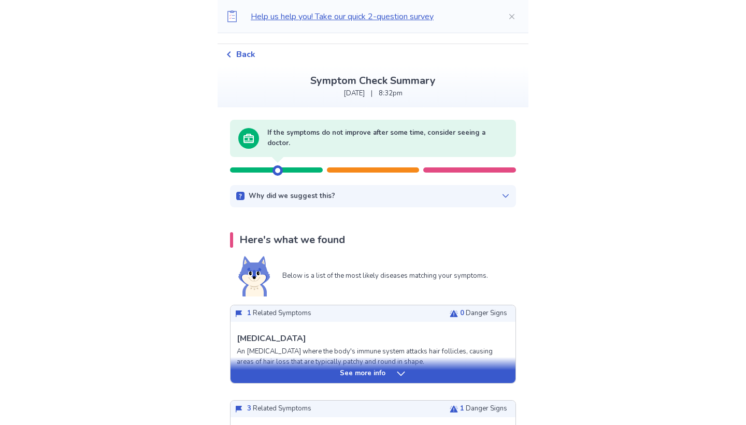
scroll to position [23, 0]
click at [503, 192] on icon at bounding box center [506, 196] width 8 height 8
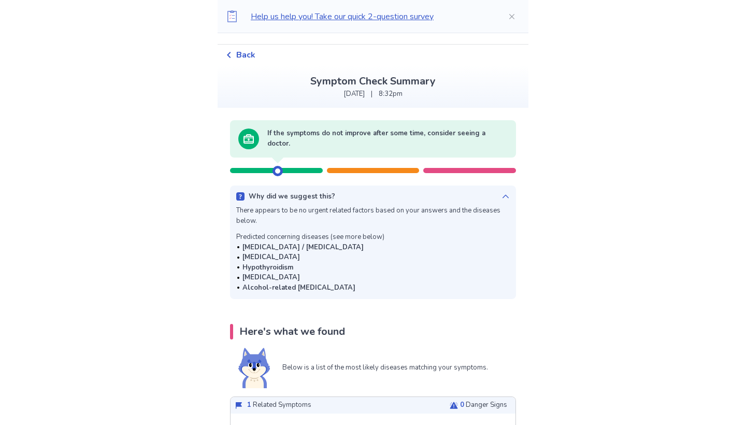
click at [503, 192] on icon at bounding box center [506, 196] width 8 height 8
